Goal: Information Seeking & Learning: Check status

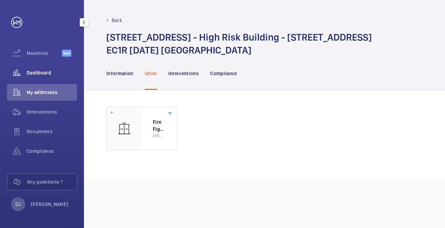
click at [42, 78] on div "Dashboard" at bounding box center [42, 72] width 70 height 17
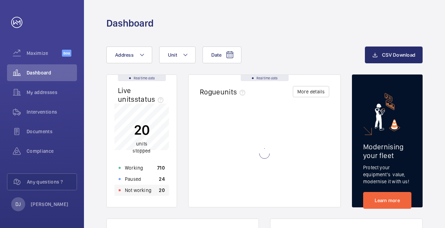
click at [146, 188] on p "Not working" at bounding box center [138, 190] width 27 height 7
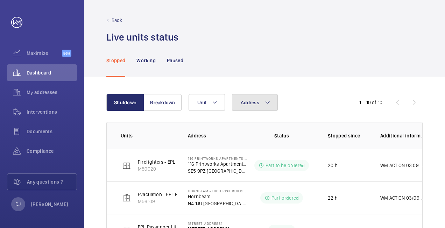
click at [250, 107] on button "Address" at bounding box center [255, 102] width 46 height 17
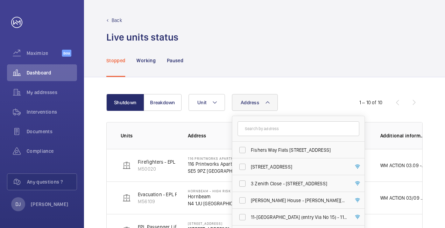
click at [257, 128] on input "text" at bounding box center [298, 128] width 122 height 15
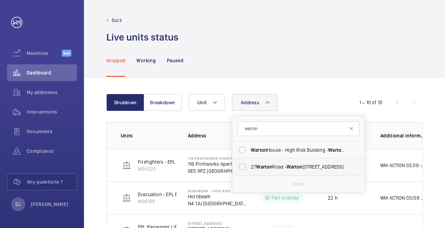
type input "warton"
click at [274, 167] on span "[STREET_ADDRESS]" at bounding box center [299, 166] width 96 height 7
click at [249, 167] on input "[STREET_ADDRESS]" at bounding box center [242, 167] width 14 height 14
checkbox input "true"
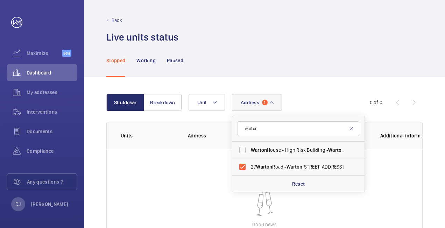
click at [308, 70] on div "Stopped Working Paused" at bounding box center [264, 60] width 316 height 33
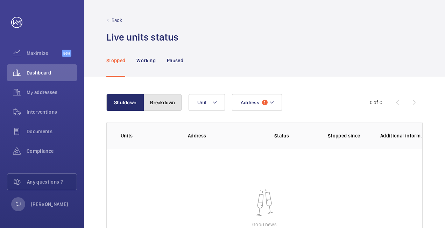
click at [161, 101] on button "Breakdown" at bounding box center [163, 102] width 38 height 17
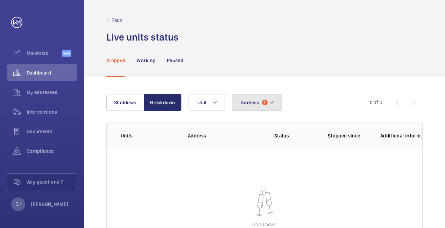
click at [253, 100] on span "Address" at bounding box center [250, 103] width 19 height 6
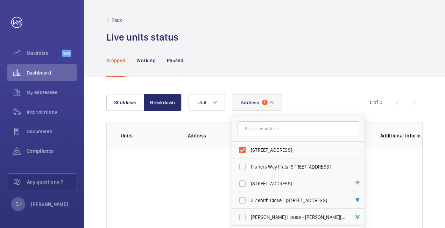
click at [270, 129] on input "text" at bounding box center [298, 128] width 122 height 15
click at [244, 151] on label "[STREET_ADDRESS]" at bounding box center [293, 150] width 122 height 17
click at [244, 151] on input "[STREET_ADDRESS]" at bounding box center [242, 150] width 14 height 14
checkbox input "false"
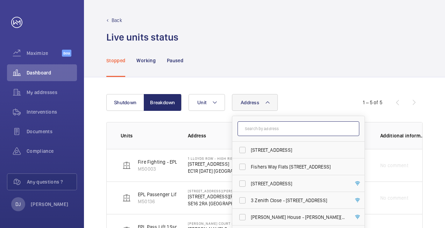
click at [293, 127] on input "text" at bounding box center [298, 128] width 122 height 15
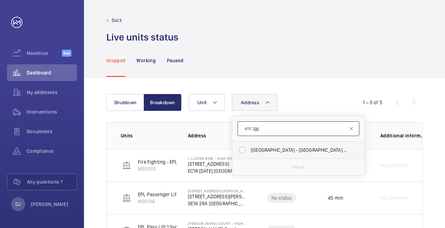
type input "e15 2gg"
click at [292, 151] on span "[GEOGRAPHIC_DATA] - High [STREET_ADDRESS]" at bounding box center [299, 149] width 96 height 7
click at [249, 151] on input "[GEOGRAPHIC_DATA] - High [STREET_ADDRESS]" at bounding box center [242, 150] width 14 height 14
checkbox input "true"
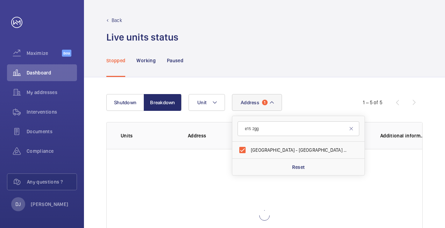
click at [315, 87] on div "Shutdown Breakdown Address [STREET_ADDRESS] Reset Unit 1 – 5 of 5 Units Address…" at bounding box center [264, 187] width 361 height 221
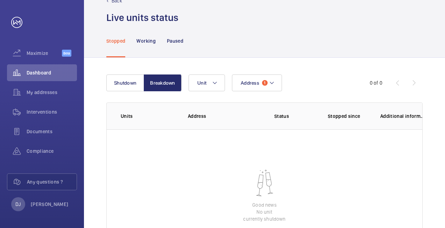
scroll to position [70, 0]
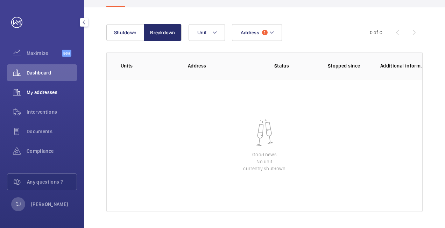
click at [47, 94] on span "My addresses" at bounding box center [52, 92] width 50 height 7
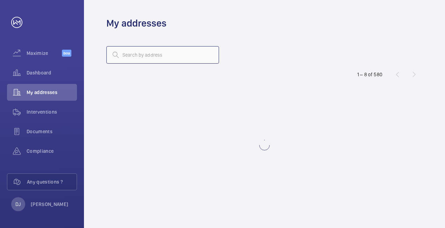
click at [186, 58] on input "text" at bounding box center [162, 54] width 113 height 17
type input "saphire court"
click at [209, 55] on mat-icon at bounding box center [209, 55] width 8 height 8
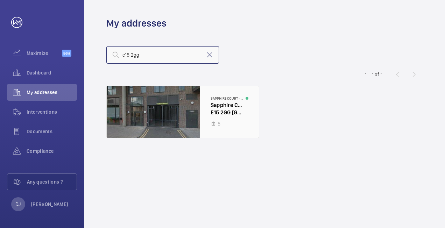
type input "e15 2gg"
click at [208, 99] on div at bounding box center [183, 112] width 152 height 52
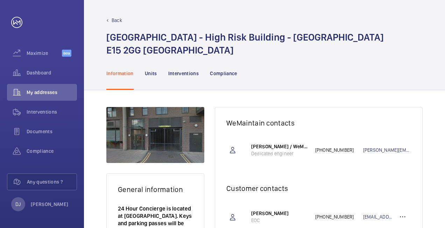
click at [142, 74] on nav "Information Units Interventions Compliance" at bounding box center [171, 73] width 131 height 33
click at [153, 71] on p "Units" at bounding box center [151, 73] width 12 height 7
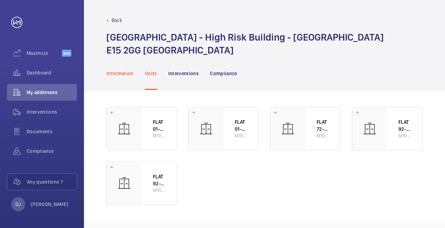
click at [130, 71] on p "Information" at bounding box center [119, 73] width 27 height 7
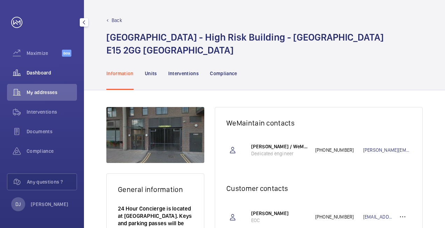
click at [23, 73] on wm-front-icon-button at bounding box center [17, 72] width 20 height 17
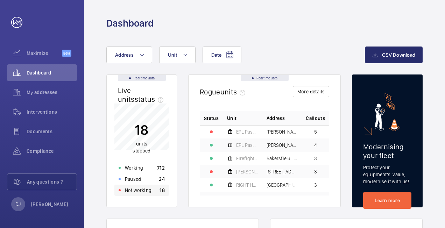
click at [156, 187] on div "Not working 18" at bounding box center [141, 190] width 55 height 11
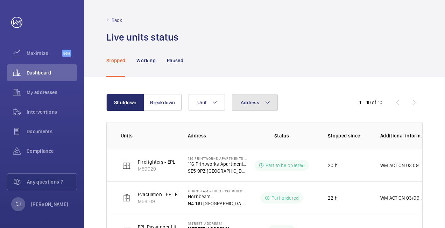
click at [249, 107] on button "Address" at bounding box center [255, 102] width 46 height 17
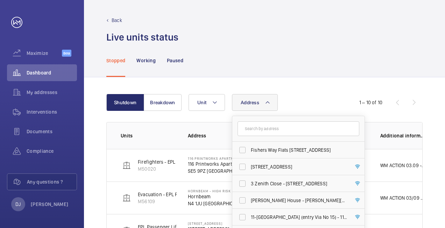
drag, startPoint x: 263, startPoint y: 127, endPoint x: 244, endPoint y: 82, distance: 48.9
click at [263, 127] on input "text" at bounding box center [298, 128] width 122 height 15
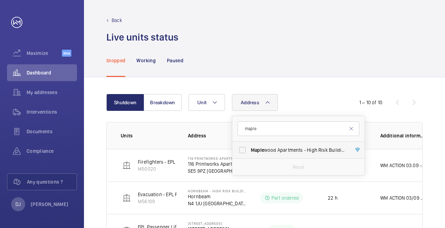
type input "maple"
click at [296, 149] on span "Maple wood Apartments - High Risk Building - [GEOGRAPHIC_DATA] 1FP" at bounding box center [299, 149] width 96 height 7
drag, startPoint x: 296, startPoint y: 149, endPoint x: 261, endPoint y: 151, distance: 35.0
click at [263, 151] on span "Maple" at bounding box center [257, 150] width 13 height 6
click at [249, 151] on input "Maple wood Apartments - High Risk Building - [GEOGRAPHIC_DATA] 1FP" at bounding box center [242, 150] width 14 height 14
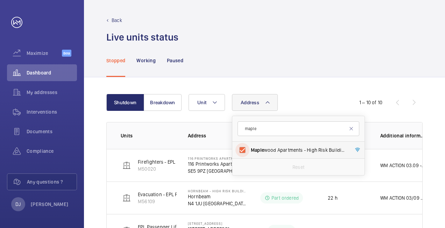
checkbox input "true"
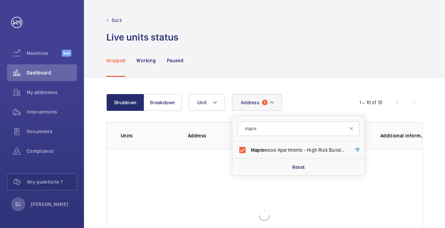
click at [317, 94] on div "Address [STREET_ADDRESS] Reset Unit" at bounding box center [263, 102] width 150 height 17
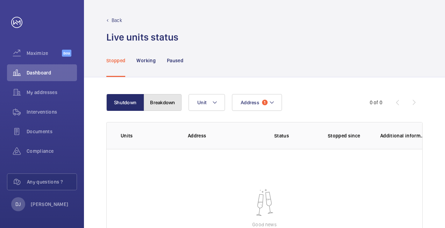
click at [156, 104] on button "Breakdown" at bounding box center [163, 102] width 38 height 17
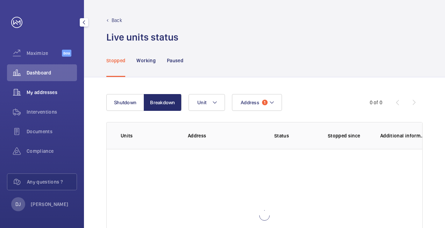
drag, startPoint x: 38, startPoint y: 93, endPoint x: 72, endPoint y: 98, distance: 33.9
click at [39, 93] on span "My addresses" at bounding box center [52, 92] width 50 height 7
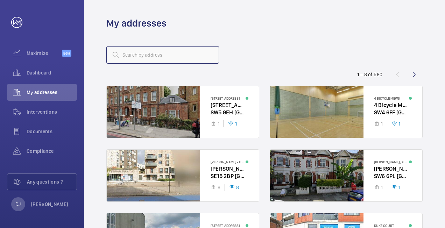
click at [182, 53] on input "text" at bounding box center [162, 54] width 113 height 17
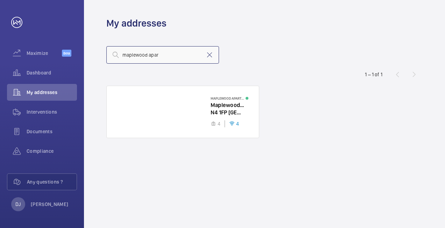
type input "maplewood apart"
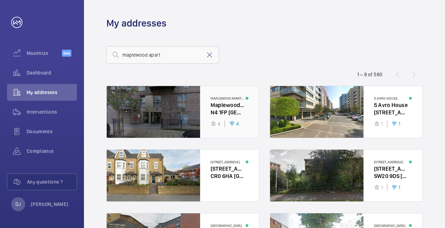
click at [226, 119] on div at bounding box center [183, 112] width 152 height 52
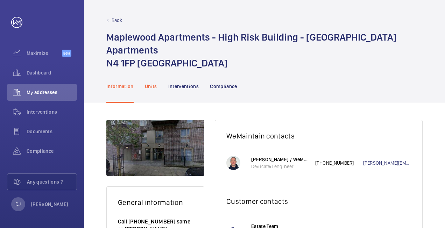
click at [151, 83] on p "Units" at bounding box center [151, 86] width 12 height 7
